Goal: Task Accomplishment & Management: Manage account settings

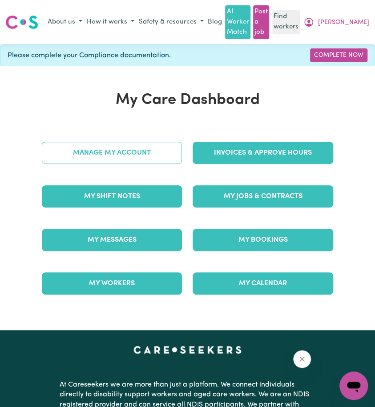
click at [104, 149] on link "Manage My Account" at bounding box center [112, 153] width 140 height 22
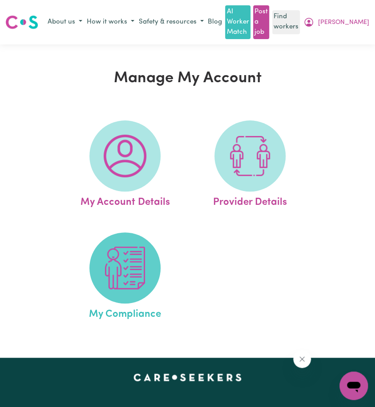
click at [109, 239] on span at bounding box center [124, 267] width 71 height 71
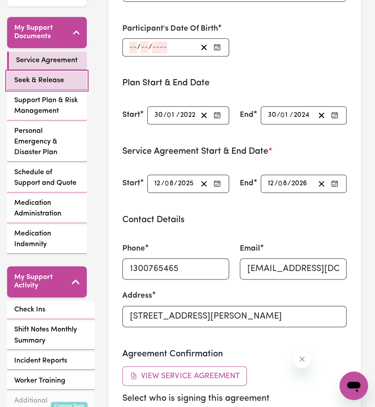
click at [52, 81] on span "Seek & Release" at bounding box center [39, 80] width 50 height 11
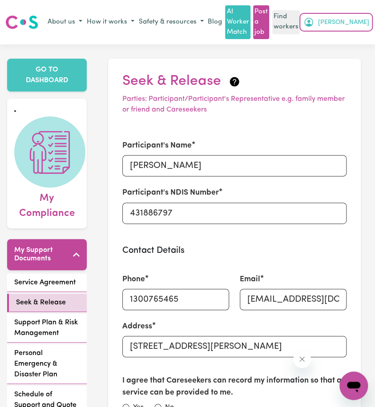
click at [364, 22] on span "[PERSON_NAME]" at bounding box center [342, 23] width 51 height 10
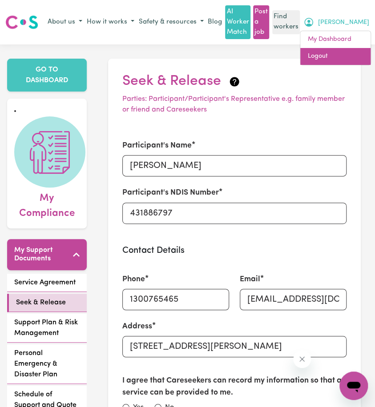
click at [354, 57] on link "Logout" at bounding box center [335, 56] width 70 height 17
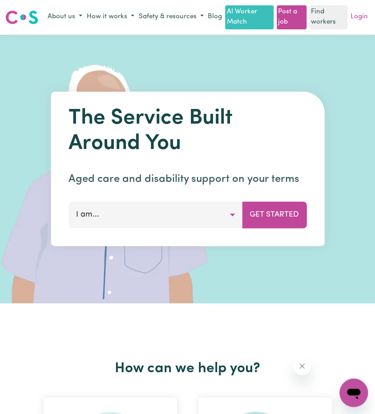
click at [364, 19] on link "Login" at bounding box center [358, 17] width 21 height 14
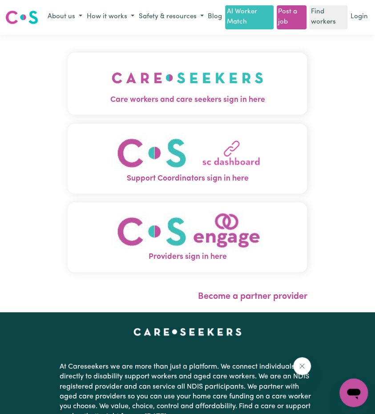
click at [112, 89] on img "Care workers and care seekers sign in here" at bounding box center [188, 77] width 152 height 33
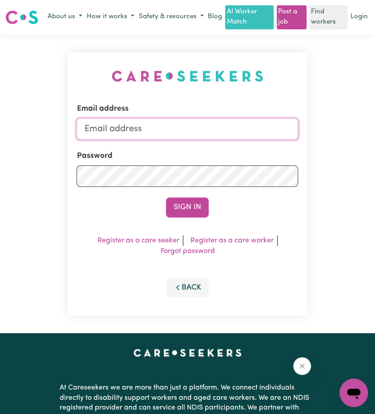
click at [204, 137] on input "Email address" at bounding box center [186, 128] width 221 height 21
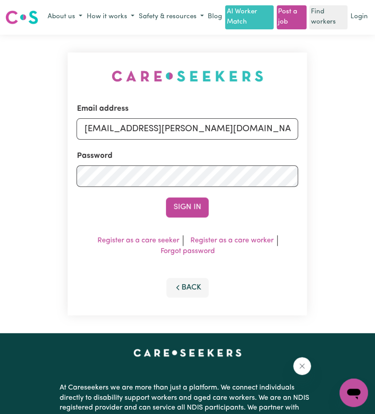
drag, startPoint x: 128, startPoint y: 136, endPoint x: 296, endPoint y: 167, distance: 170.7
click at [296, 167] on form "Email address [EMAIL_ADDRESS][PERSON_NAME][DOMAIN_NAME] Password Sign In" at bounding box center [186, 160] width 221 height 114
type input "superuser~[EMAIL_ADDRESS][DOMAIN_NAME]"
click at [208, 217] on div "Sign In" at bounding box center [186, 207] width 221 height 20
click at [195, 217] on button "Sign In" at bounding box center [187, 207] width 43 height 20
